Goal: Navigation & Orientation: Find specific page/section

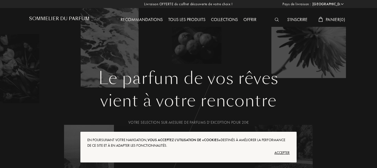
select select "FR"
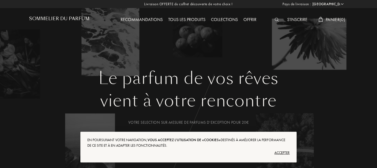
click at [194, 19] on div "Tous les produits" at bounding box center [186, 19] width 43 height 7
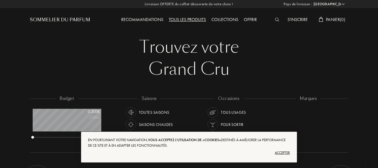
select select "FR"
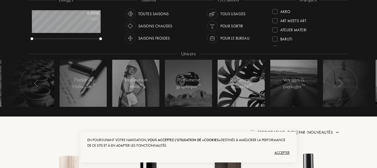
scroll to position [104, 0]
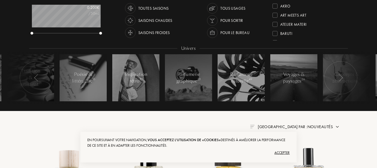
click at [280, 151] on div "Accepter" at bounding box center [188, 152] width 202 height 9
